Goal: Task Accomplishment & Management: Complete application form

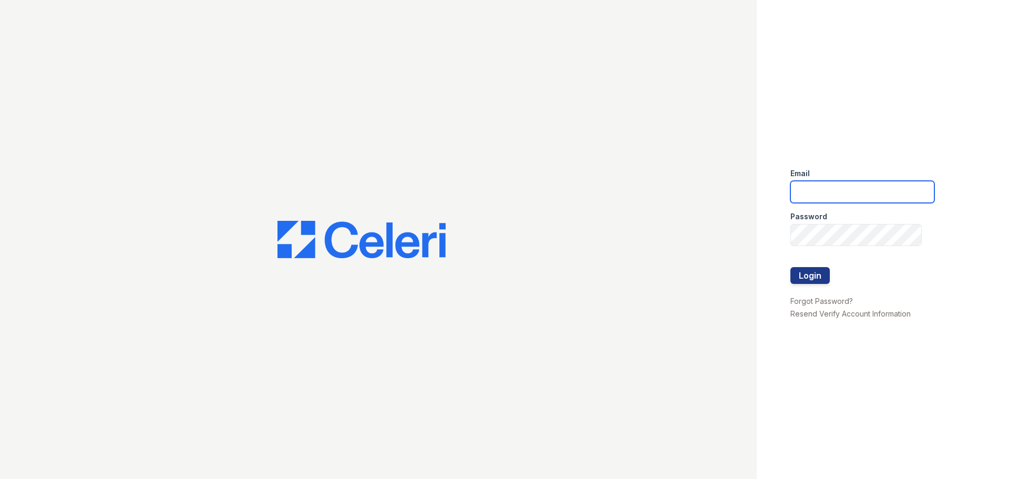
click at [829, 191] on input "email" at bounding box center [863, 192] width 144 height 22
click at [791, 267] on button "Login" at bounding box center [810, 275] width 39 height 17
type input "treillo@mmgmgt.com"
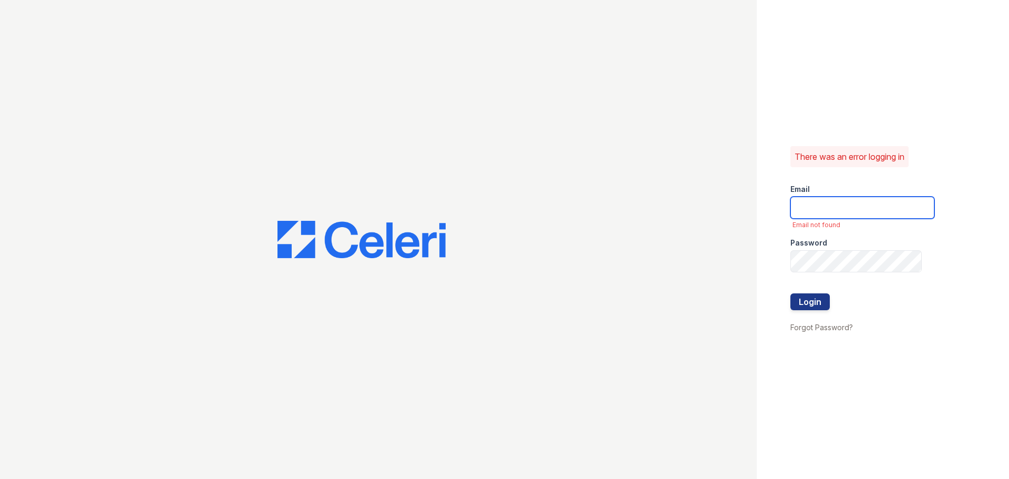
click at [820, 212] on input "email" at bounding box center [863, 208] width 144 height 22
drag, startPoint x: 834, startPoint y: 201, endPoint x: 673, endPoint y: 206, distance: 160.4
click at [674, 206] on div "There was an error logging in Email 2011 Email not found Password Login Forgot …" at bounding box center [504, 239] width 1009 height 479
type input "2011"
click at [701, 239] on div at bounding box center [378, 239] width 757 height 479
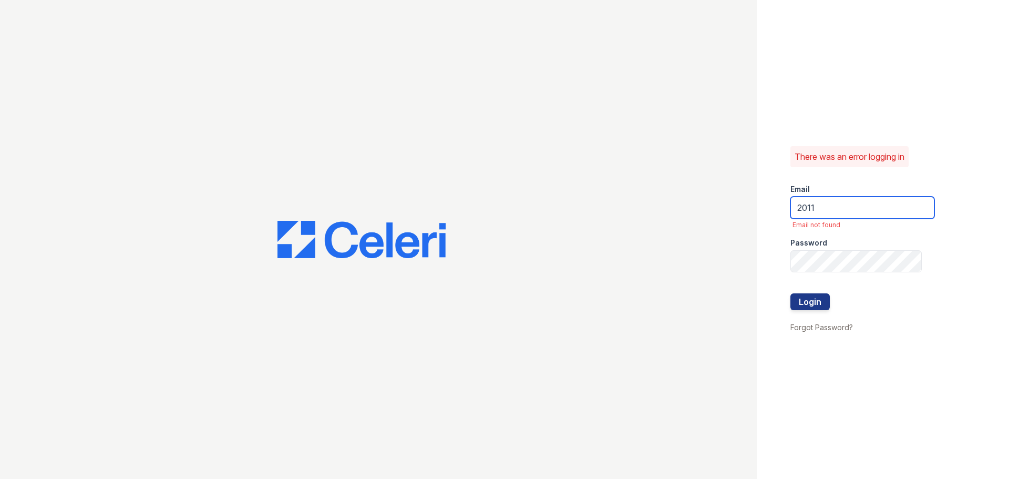
click at [863, 212] on input "2011" at bounding box center [863, 208] width 144 height 22
drag, startPoint x: 830, startPoint y: 208, endPoint x: 636, endPoint y: 197, distance: 194.2
click at [639, 198] on div "There was an error logging in Email 2011 Email not found Password Login Forgot …" at bounding box center [504, 239] width 1009 height 479
type input "treillo@mmgmgt.com"
click at [814, 297] on button "Login" at bounding box center [810, 301] width 39 height 17
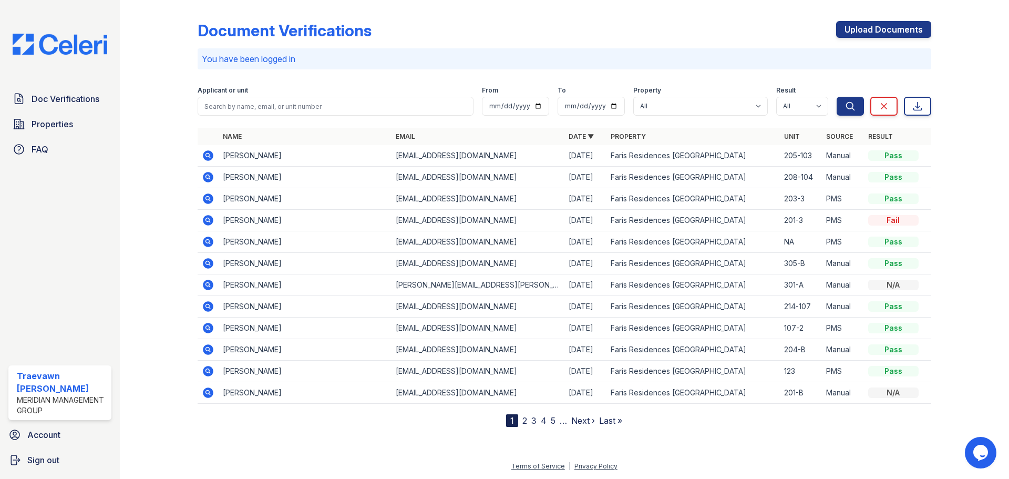
click at [901, 48] on div "Upload Documents" at bounding box center [883, 34] width 95 height 27
click at [897, 30] on link "Upload Documents" at bounding box center [883, 29] width 95 height 17
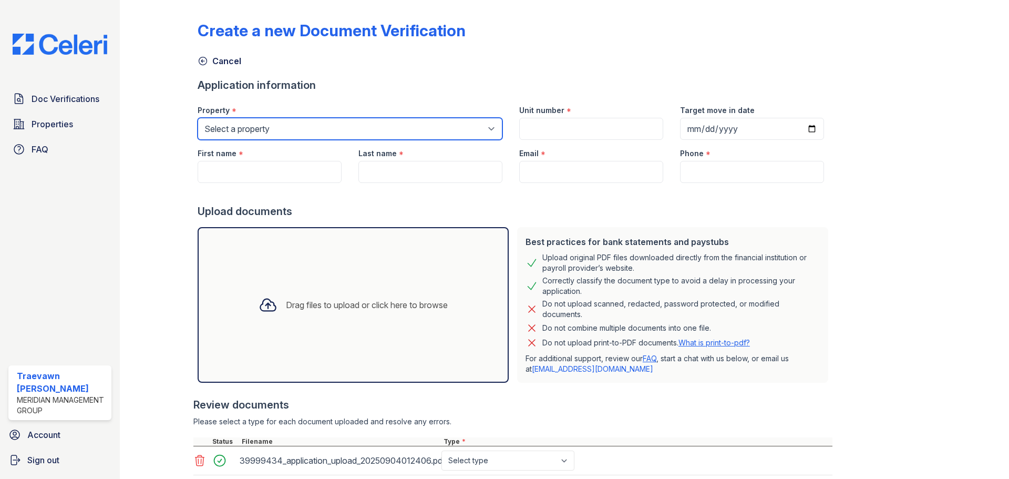
click at [274, 128] on select "Select a property Faris Residences Goose Creek Faris Residences Moncks Corner" at bounding box center [350, 129] width 305 height 22
select select "651"
click at [198, 118] on select "Select a property Faris Residences Goose Creek Faris Residences Moncks Corner" at bounding box center [350, 129] width 305 height 22
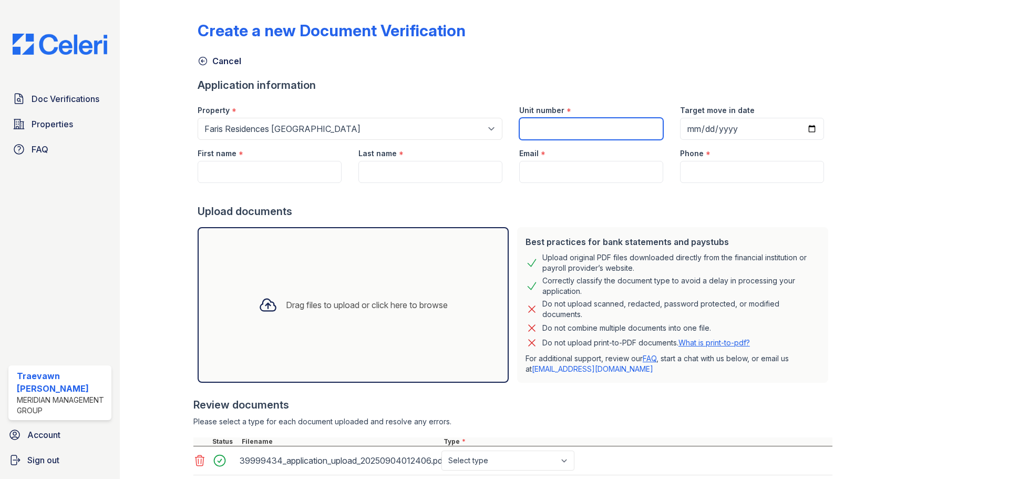
click at [575, 129] on input "Unit number" at bounding box center [591, 129] width 144 height 22
type input "303-1"
click at [682, 130] on input "Target move in date" at bounding box center [752, 129] width 144 height 22
type input "2025-09-19"
click at [239, 167] on input "First name" at bounding box center [270, 172] width 144 height 22
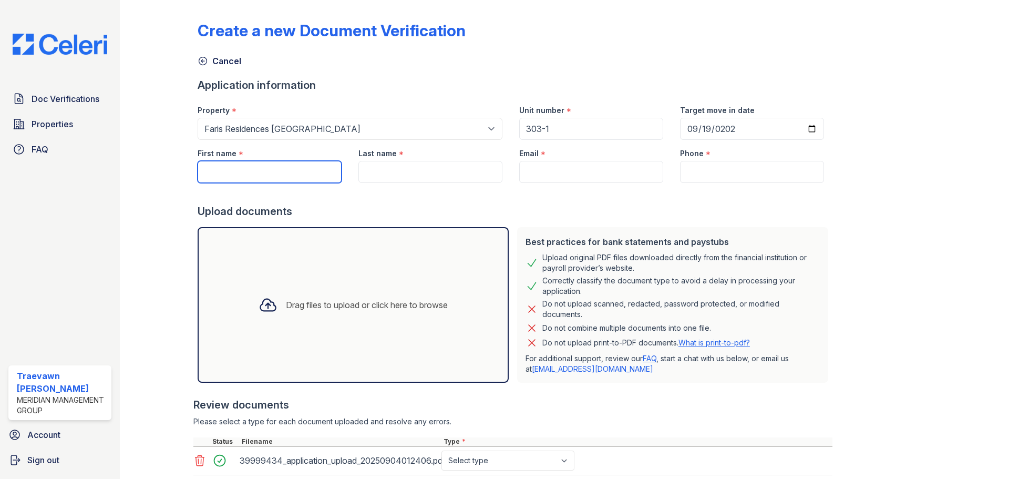
paste input "[PERSON_NAME]"
type input "[PERSON_NAME]"
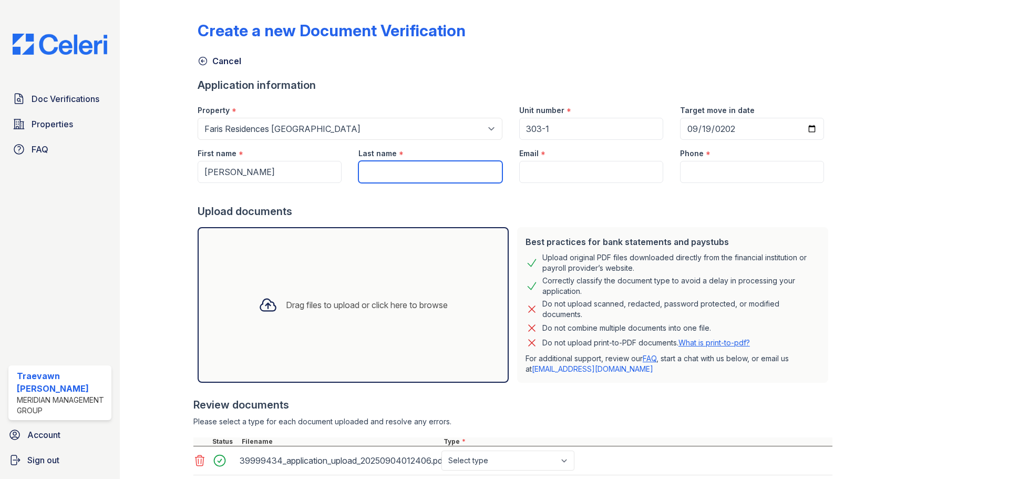
click at [430, 182] on input "Last name" at bounding box center [430, 172] width 144 height 22
paste input "[PERSON_NAME]"
type input "[PERSON_NAME]"
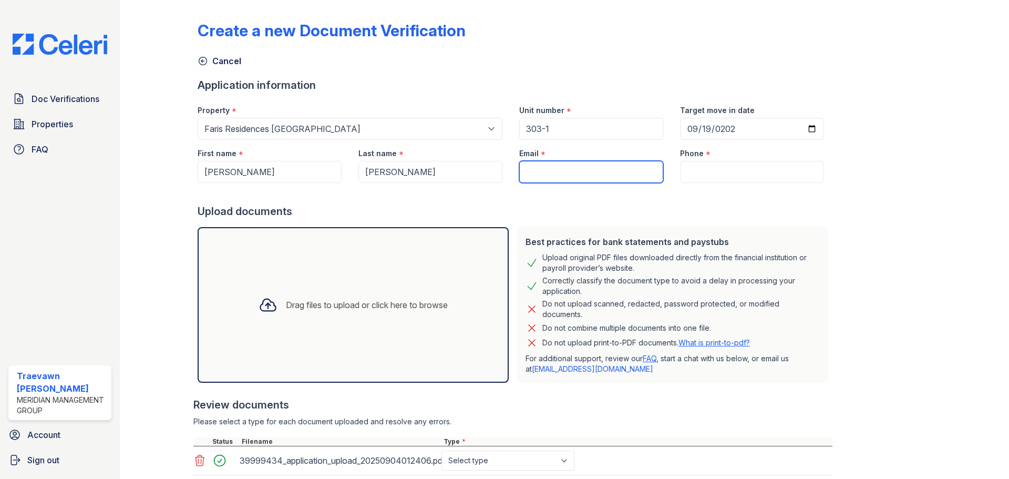
click at [586, 181] on input "Email" at bounding box center [591, 172] width 144 height 22
paste input "[EMAIL_ADDRESS][DOMAIN_NAME]"
type input "[EMAIL_ADDRESS][DOMAIN_NAME]"
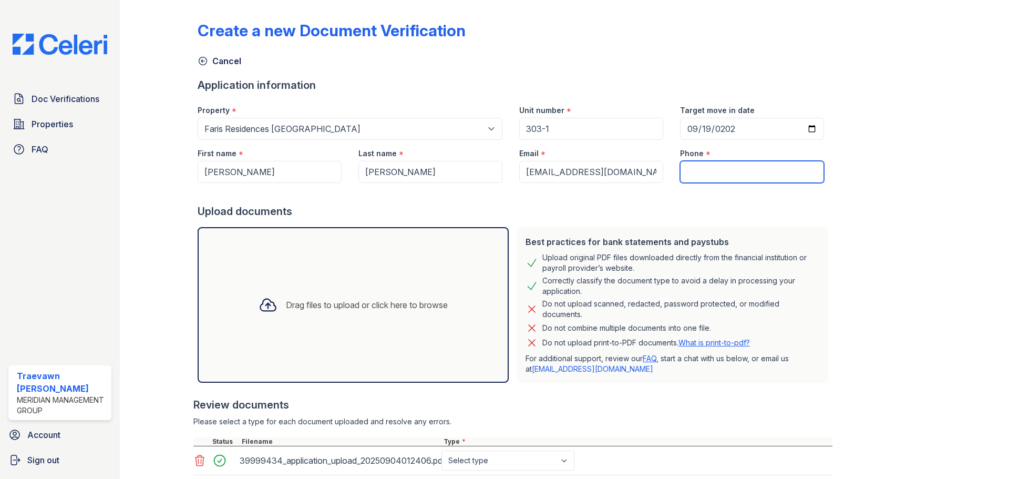
click at [715, 178] on input "Phone" at bounding box center [752, 172] width 144 height 22
drag, startPoint x: 715, startPoint y: 178, endPoint x: 712, endPoint y: 173, distance: 5.4
paste input "336) 450-7770"
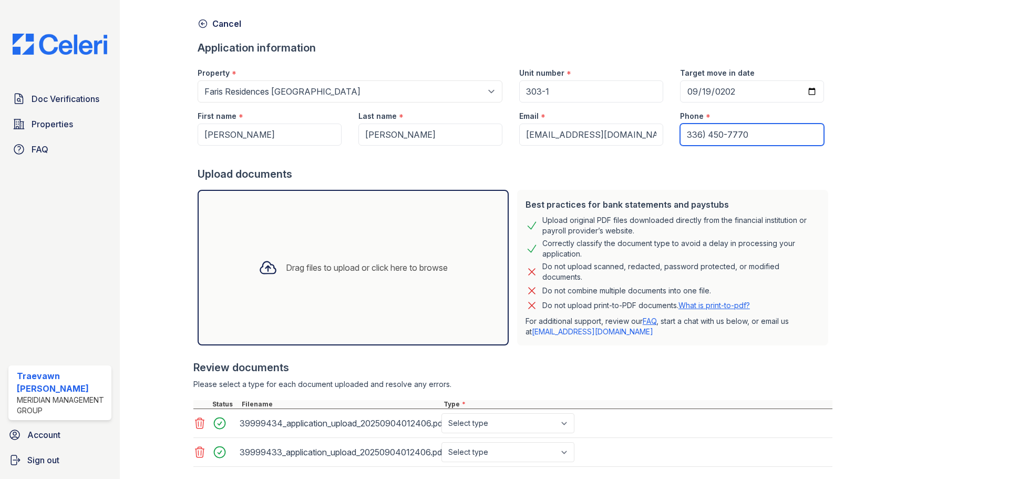
scroll to position [99, 0]
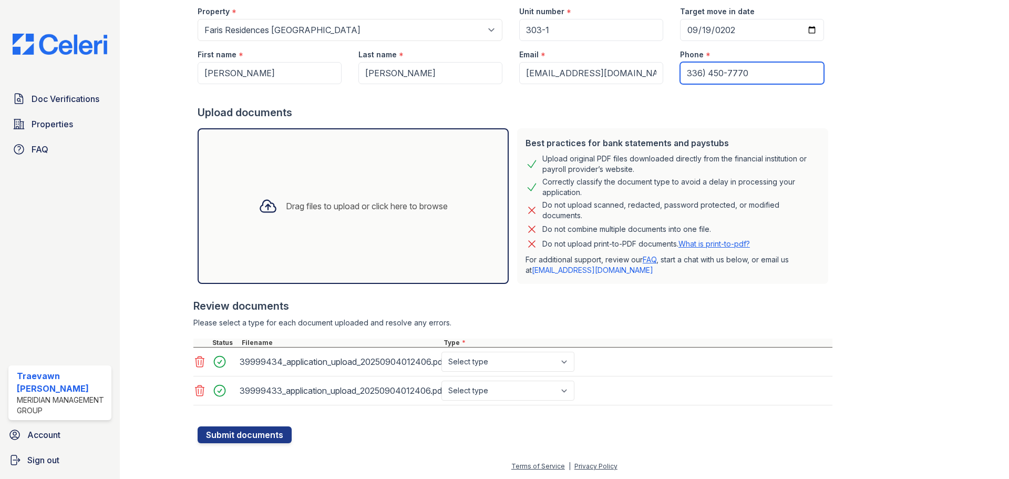
type input "336) 450-7770"
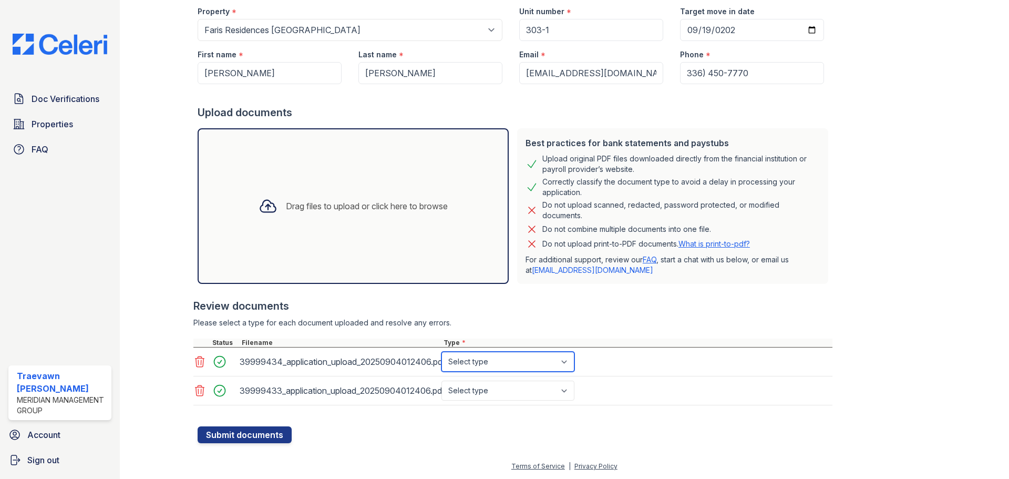
click at [493, 364] on select "Select type Paystub Bank Statement Offer Letter Tax Documents Benefit Award Let…" at bounding box center [508, 362] width 133 height 20
select select "bank_statement"
click at [442, 352] on select "Select type Paystub Bank Statement Offer Letter Tax Documents Benefit Award Let…" at bounding box center [508, 362] width 133 height 20
click at [507, 393] on select "Select type Paystub Bank Statement Offer Letter Tax Documents Benefit Award Let…" at bounding box center [508, 391] width 133 height 20
select select "bank_statement"
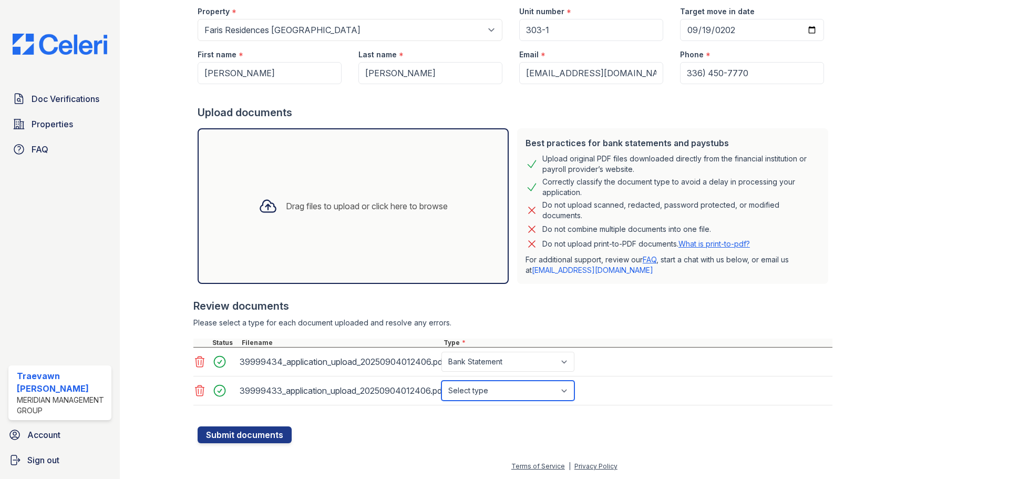
click at [442, 381] on select "Select type Paystub Bank Statement Offer Letter Tax Documents Benefit Award Let…" at bounding box center [508, 391] width 133 height 20
click at [239, 429] on button "Submit documents" at bounding box center [245, 434] width 94 height 17
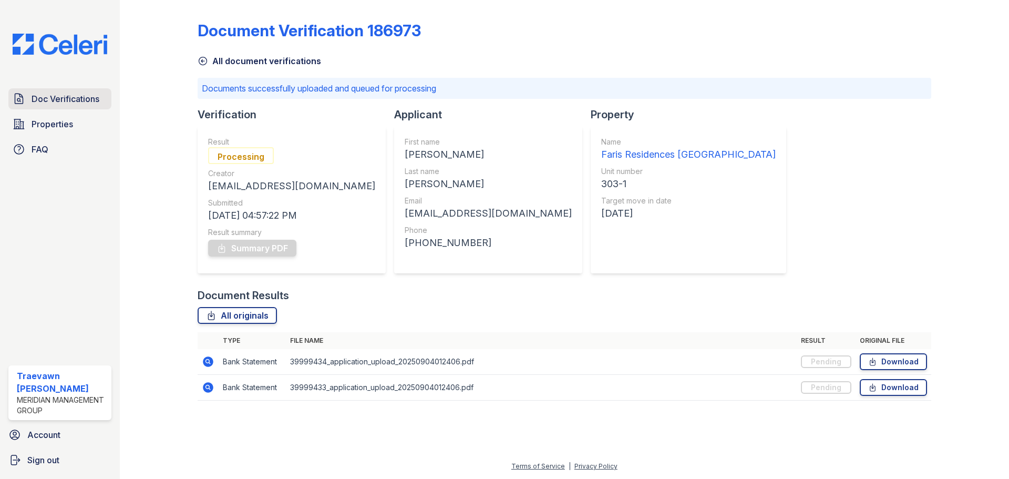
click at [63, 94] on span "Doc Verifications" at bounding box center [66, 99] width 68 height 13
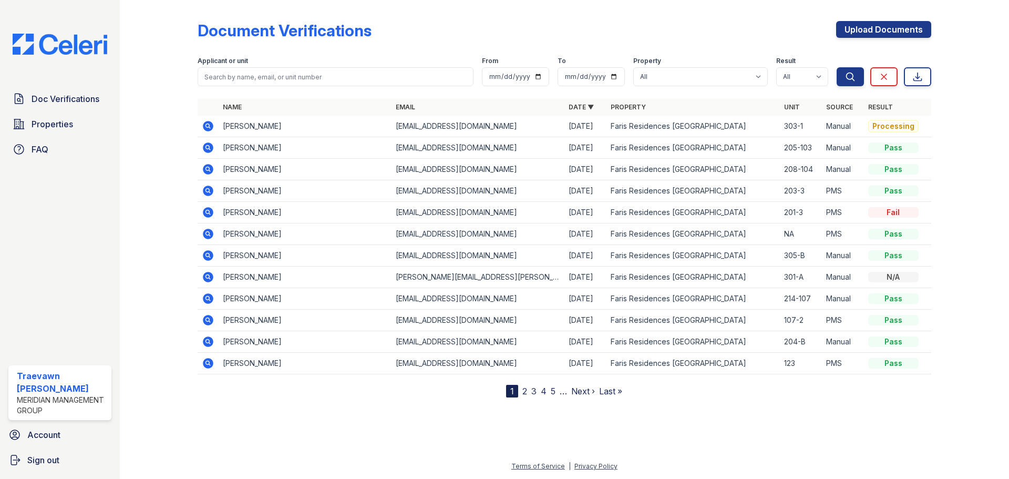
click at [208, 129] on icon at bounding box center [208, 126] width 11 height 11
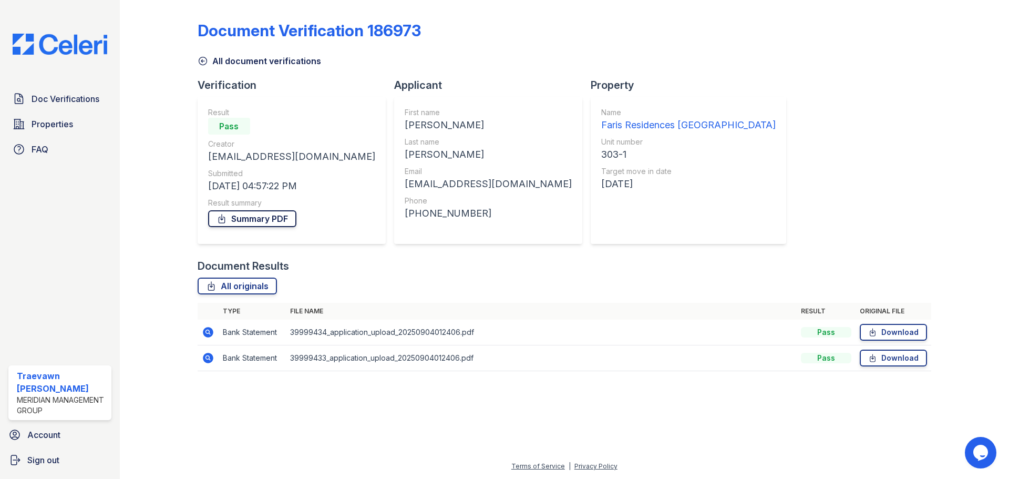
click at [267, 218] on link "Summary PDF" at bounding box center [252, 218] width 88 height 17
